Goal: Information Seeking & Learning: Learn about a topic

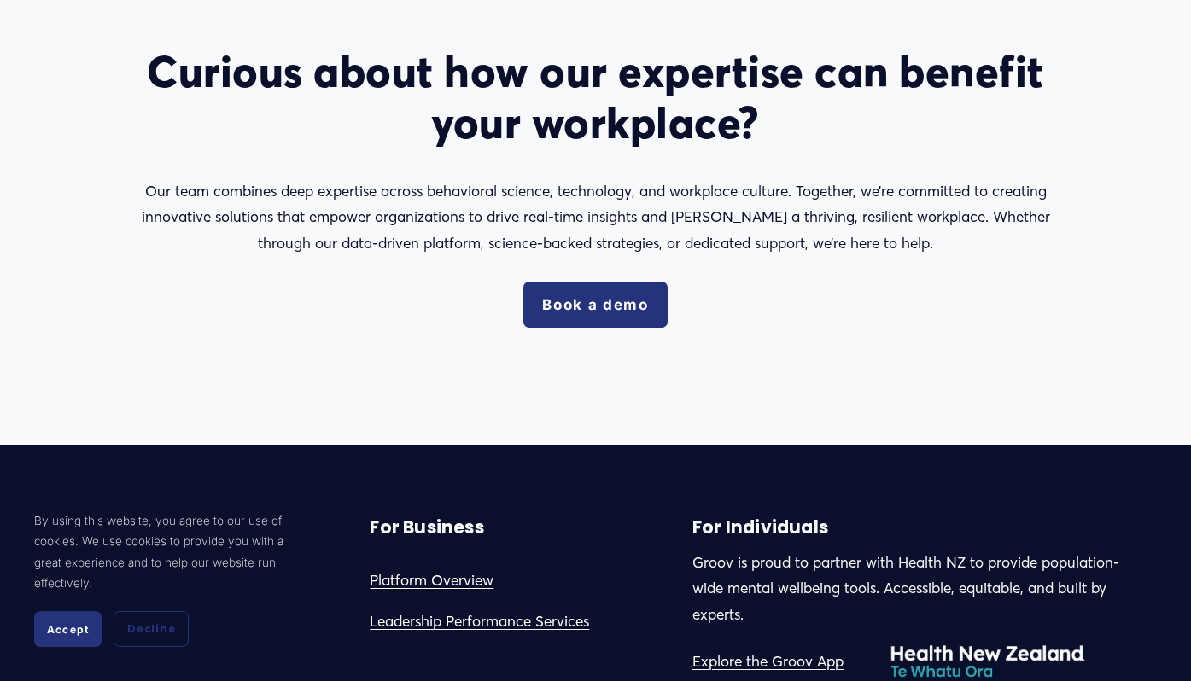
scroll to position [2529, 0]
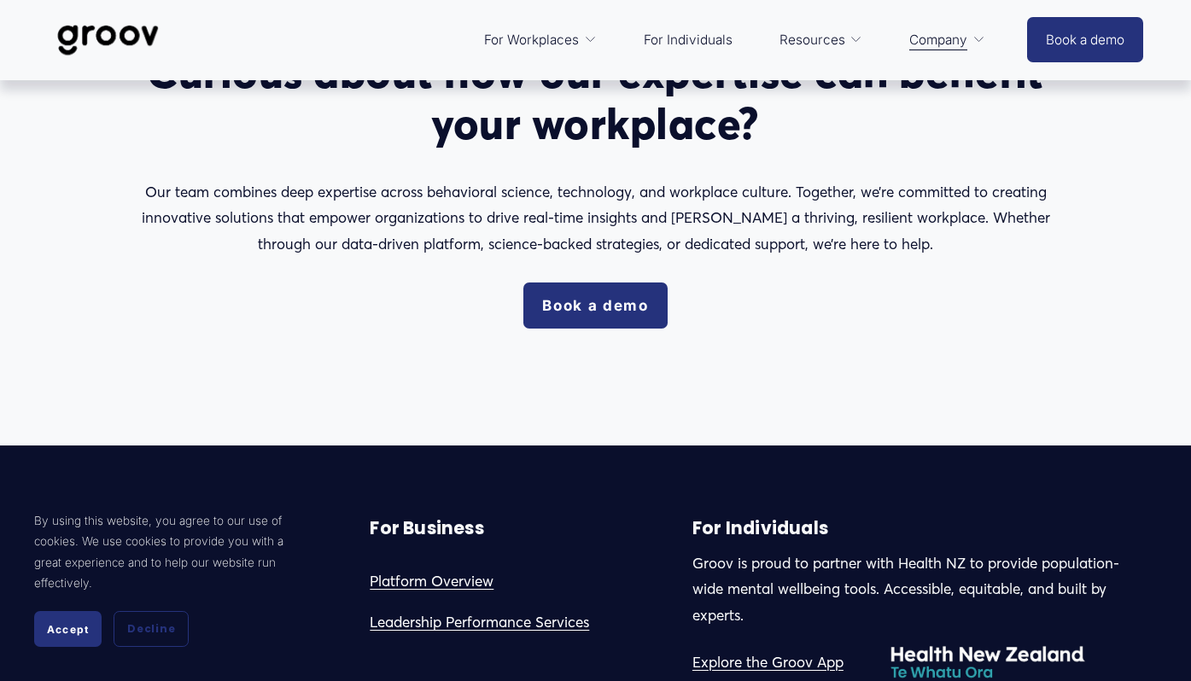
click at [580, 306] on link "Book a demo" at bounding box center [595, 306] width 144 height 46
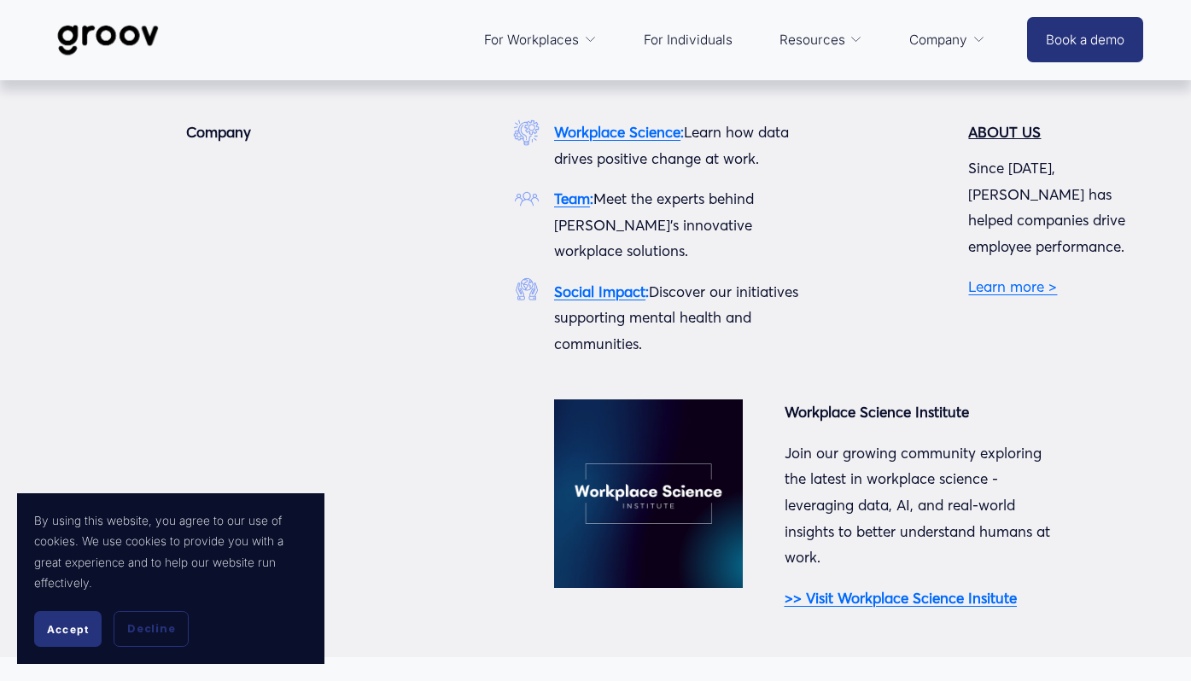
click at [636, 283] on strong "Social Impact" at bounding box center [599, 292] width 91 height 18
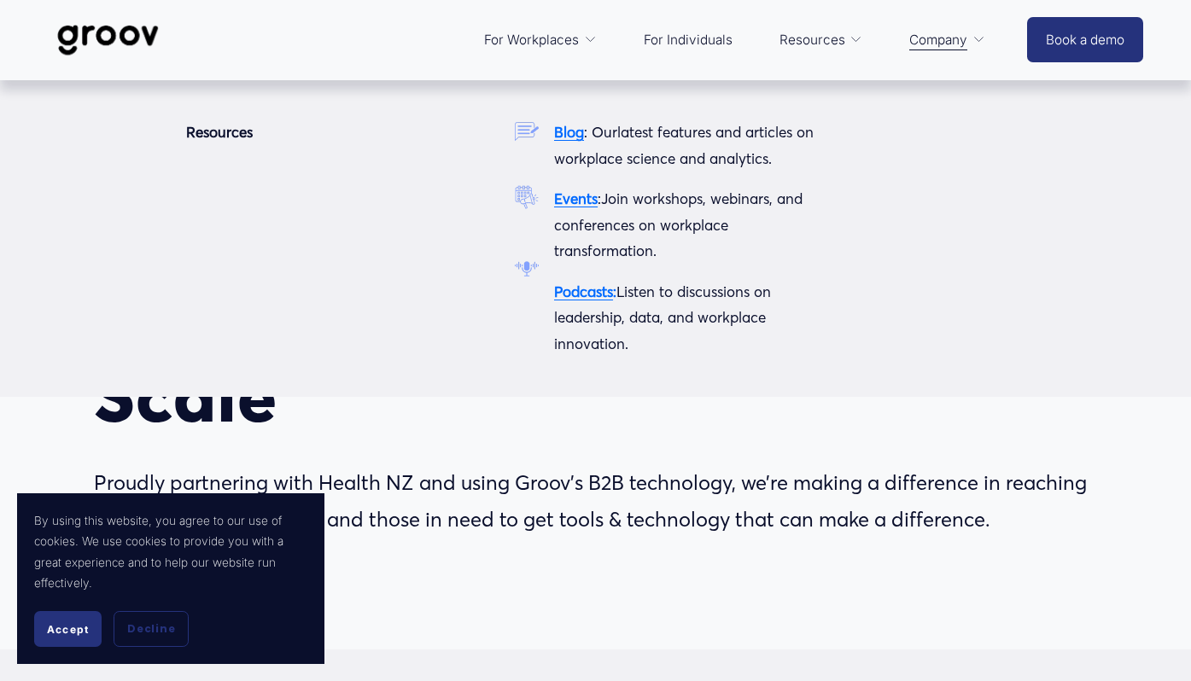
click at [571, 133] on strong "Blog" at bounding box center [569, 132] width 30 height 18
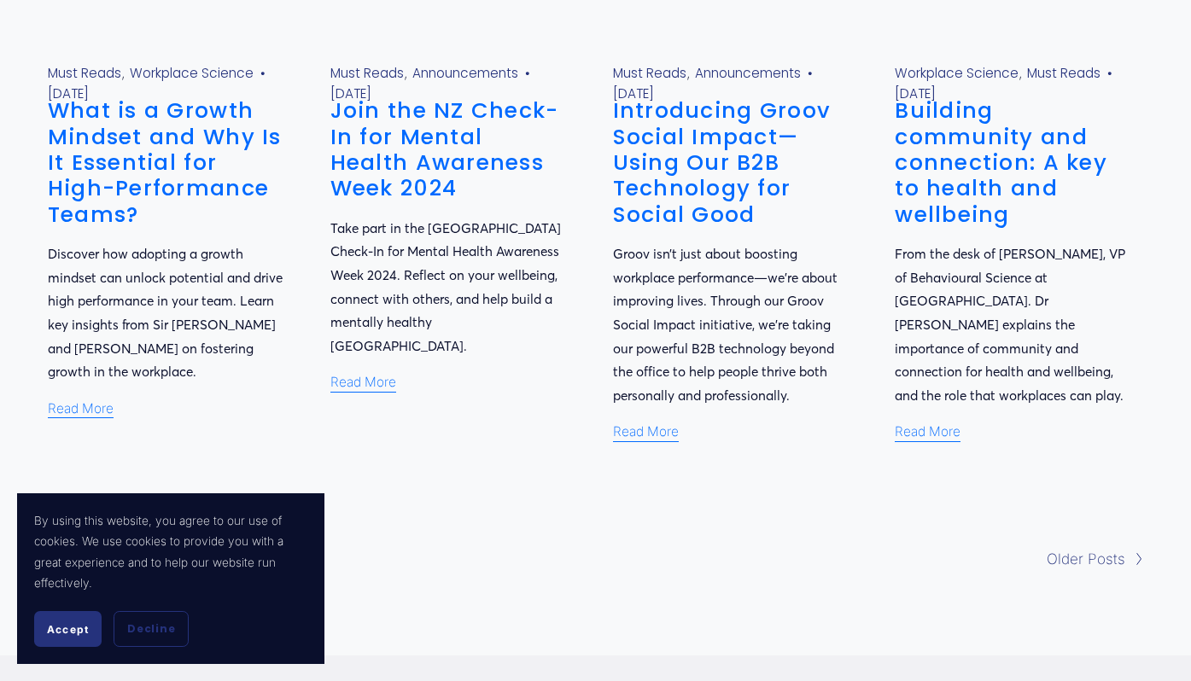
scroll to position [1283, 0]
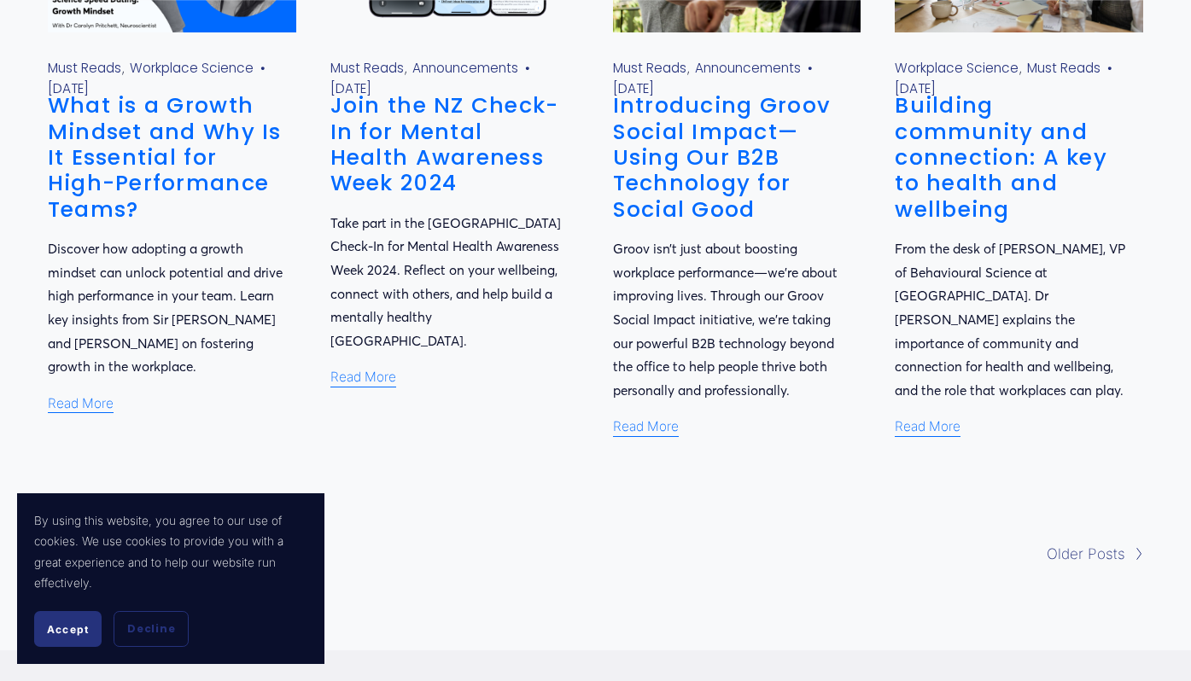
click at [959, 197] on link "Building community and connection: A key to health and wellbeing" at bounding box center [1001, 157] width 213 height 135
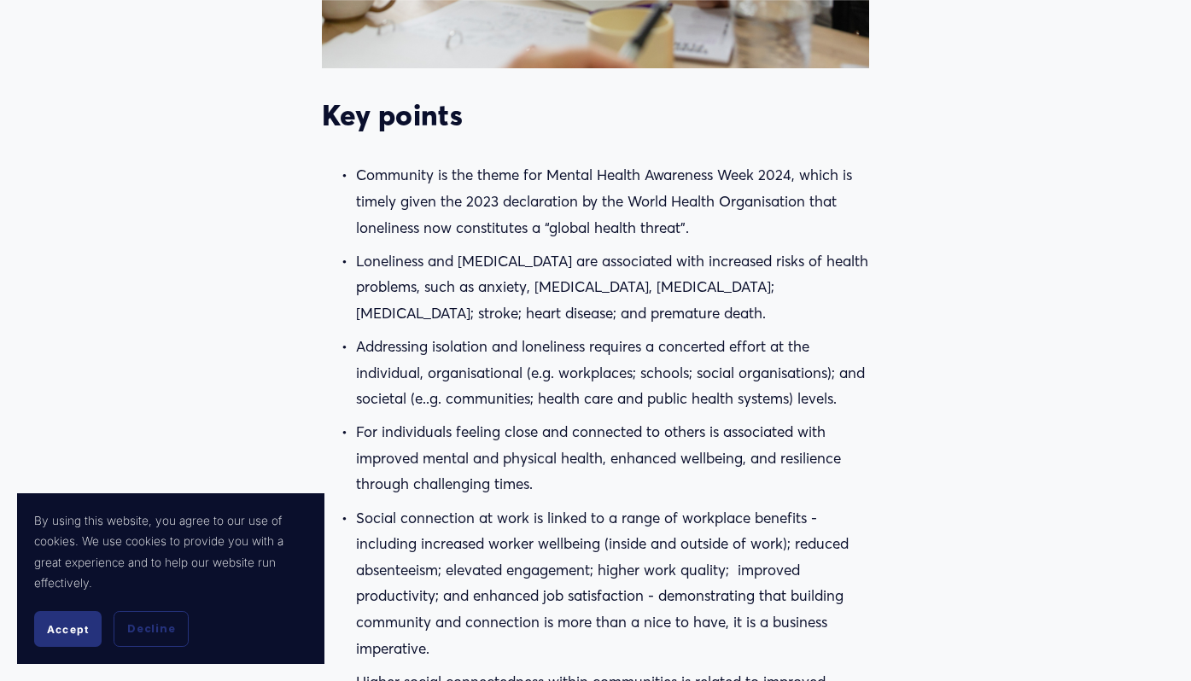
scroll to position [1357, 0]
